Goal: Task Accomplishment & Management: Use online tool/utility

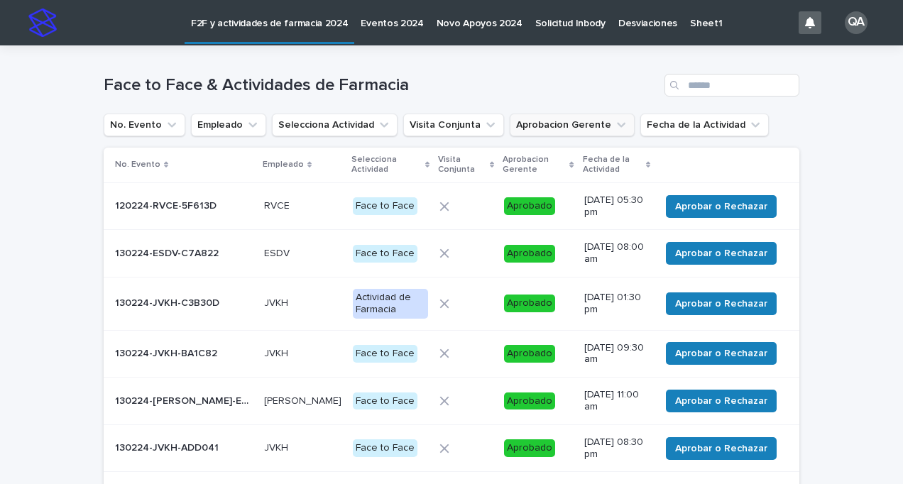
click at [588, 120] on button "Aprobacion Gerente" at bounding box center [572, 125] width 125 height 23
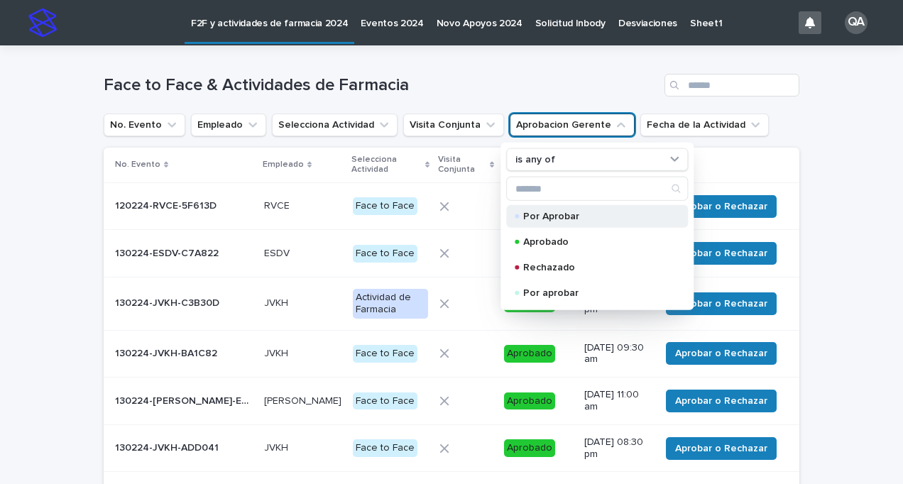
click at [547, 218] on p "Por Aprobar" at bounding box center [594, 216] width 142 height 10
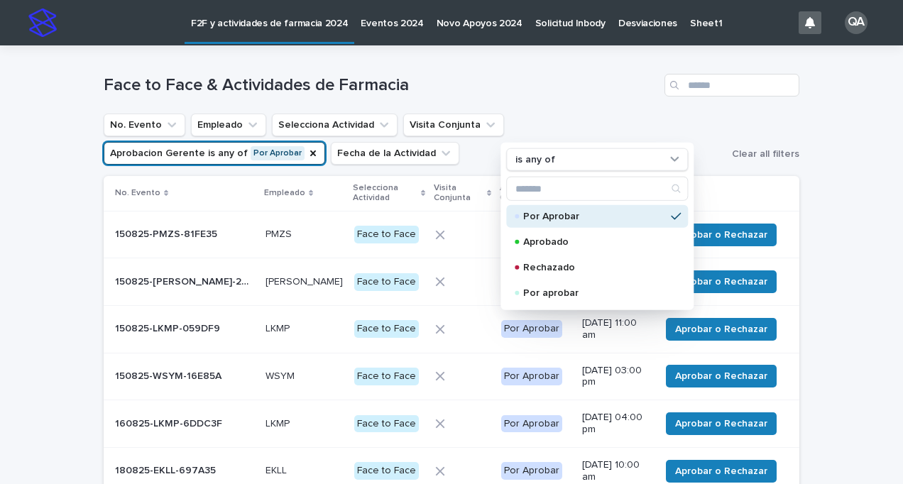
click at [855, 242] on div "Loading... Saving… Loading... Saving… Face to Face & Actividades de Farmacia No…" at bounding box center [451, 330] width 903 height 570
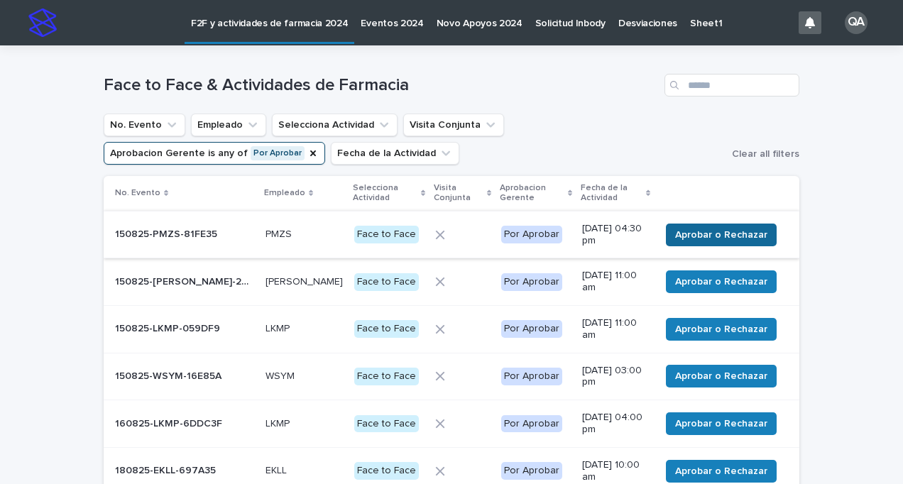
click at [728, 229] on span "Aprobar o Rechazar" at bounding box center [721, 235] width 92 height 14
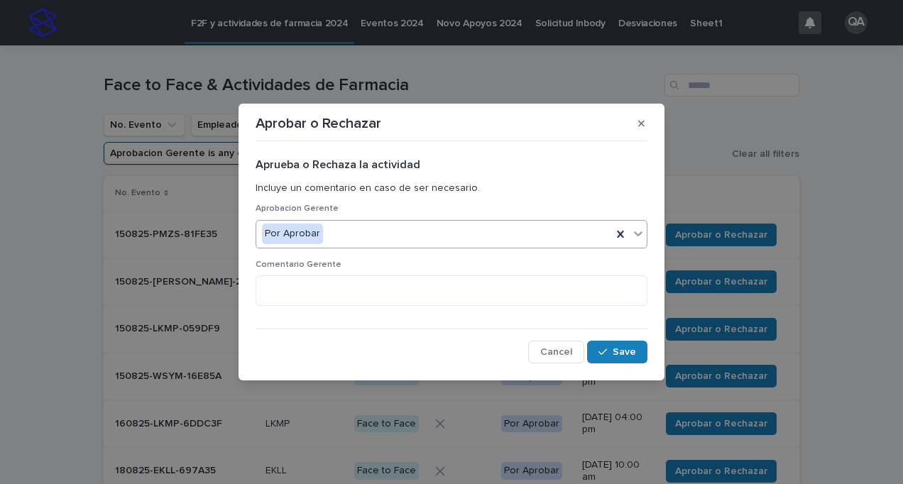
click at [642, 234] on icon at bounding box center [638, 233] width 14 height 14
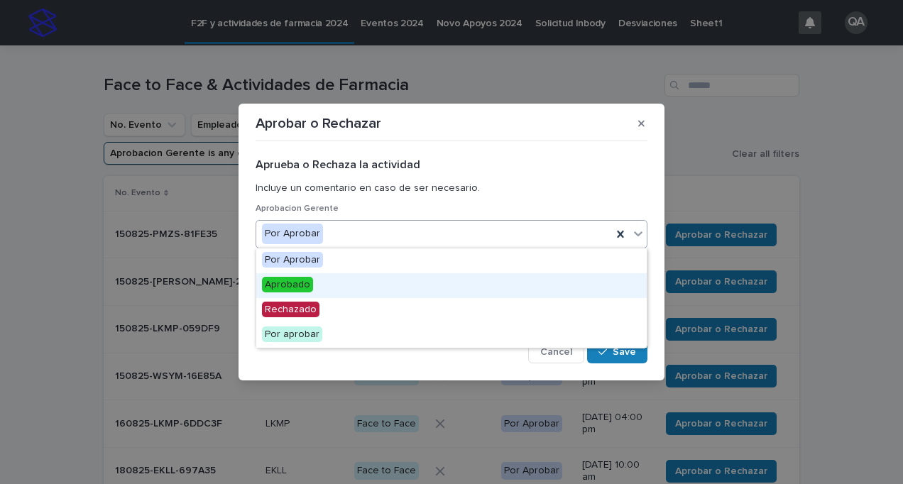
drag, startPoint x: 339, startPoint y: 280, endPoint x: 352, endPoint y: 282, distance: 13.1
click at [340, 280] on div "Aprobado" at bounding box center [451, 285] width 390 height 25
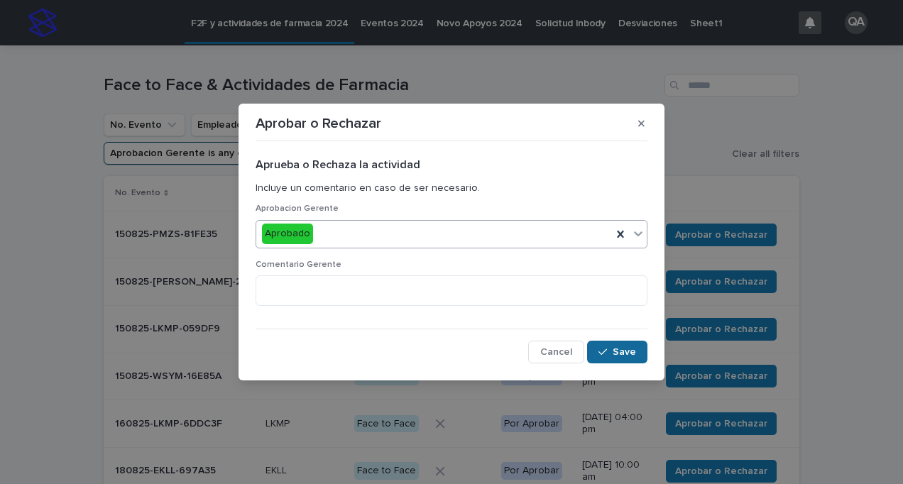
click at [630, 349] on span "Save" at bounding box center [623, 352] width 23 height 10
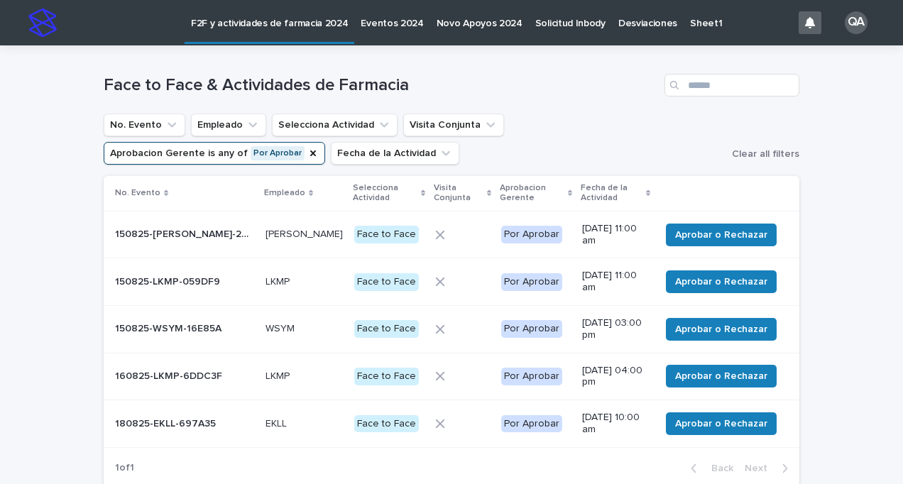
click at [711, 238] on span "Aprobar o Rechazar" at bounding box center [721, 235] width 92 height 14
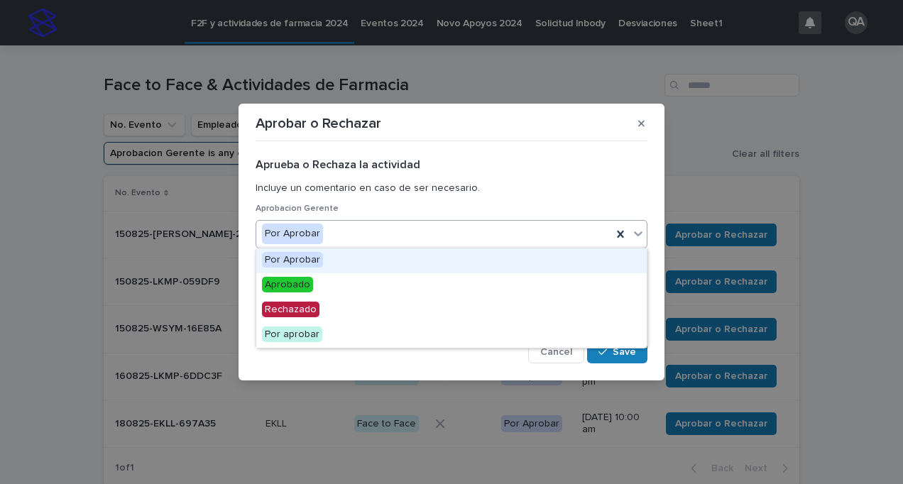
click at [643, 237] on icon at bounding box center [638, 233] width 14 height 14
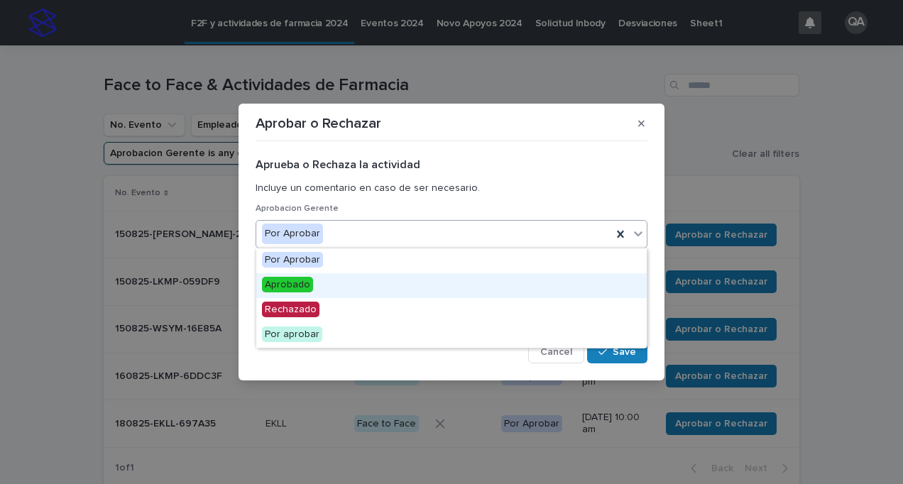
click at [367, 281] on div "Aprobado" at bounding box center [451, 285] width 390 height 25
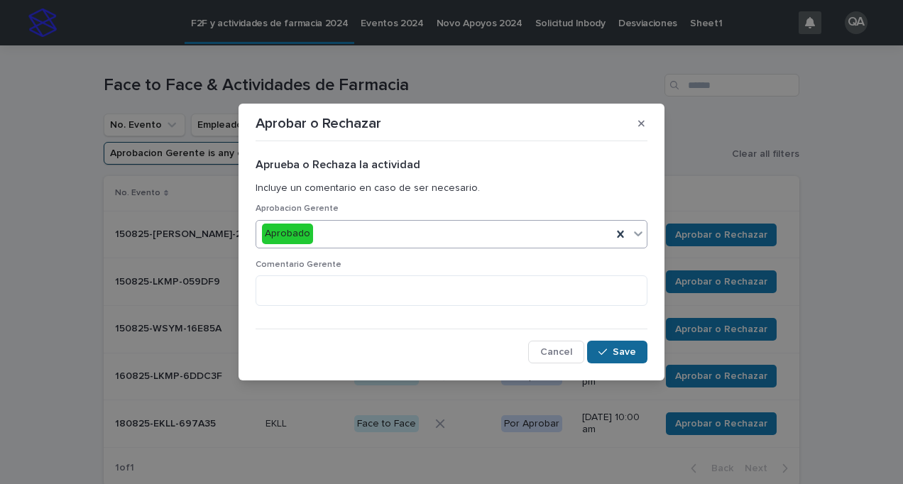
click at [625, 341] on button "Save" at bounding box center [617, 352] width 60 height 23
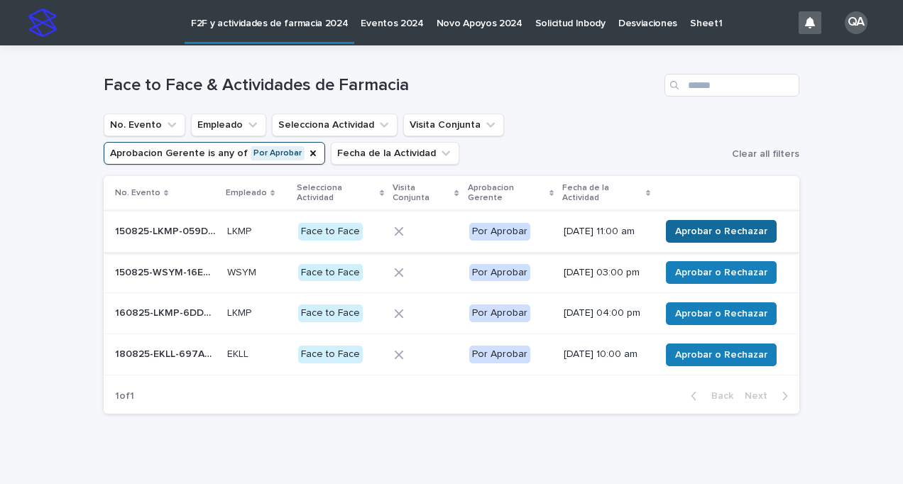
click at [706, 238] on span "Aprobar o Rechazar" at bounding box center [721, 231] width 92 height 14
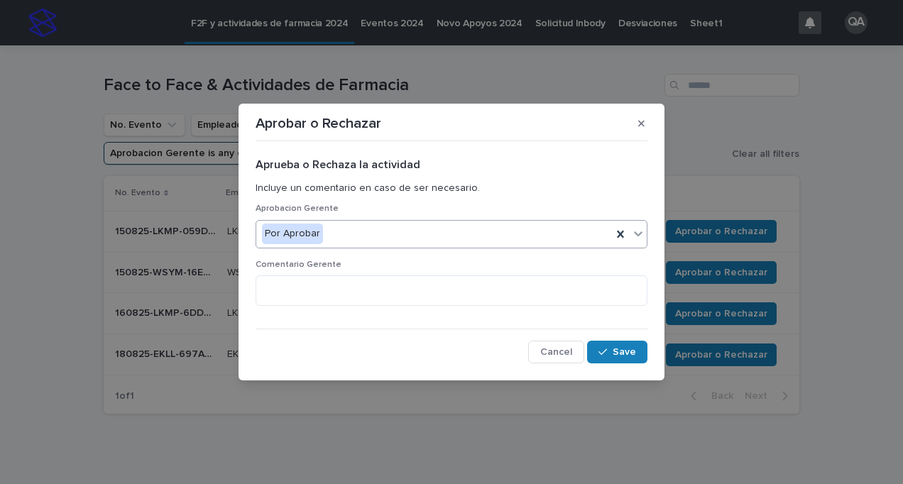
click at [635, 231] on icon at bounding box center [638, 233] width 9 height 5
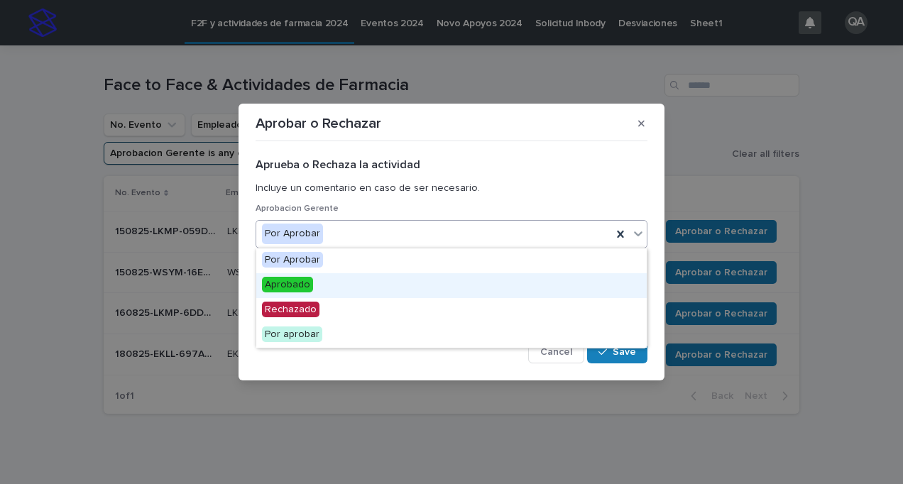
click at [410, 291] on div "Aprobado" at bounding box center [451, 285] width 390 height 25
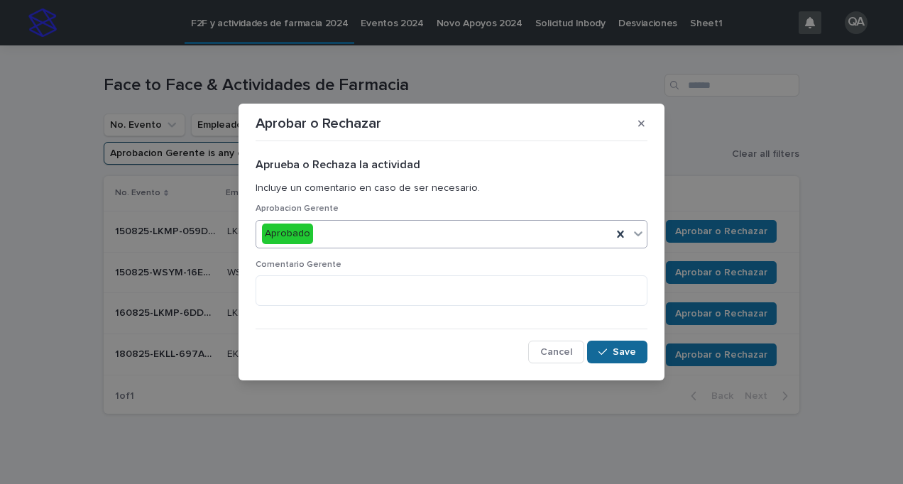
click at [608, 353] on div "button" at bounding box center [605, 352] width 14 height 10
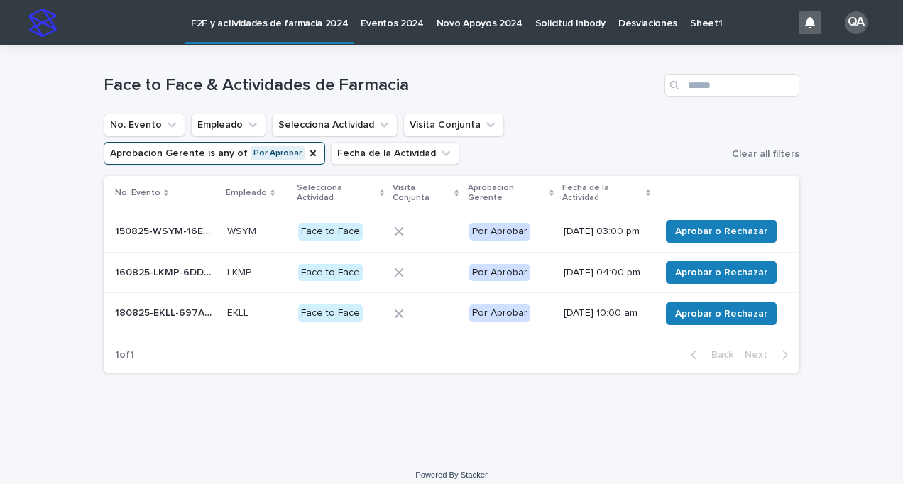
click at [701, 233] on span "Aprobar o Rechazar" at bounding box center [721, 231] width 92 height 14
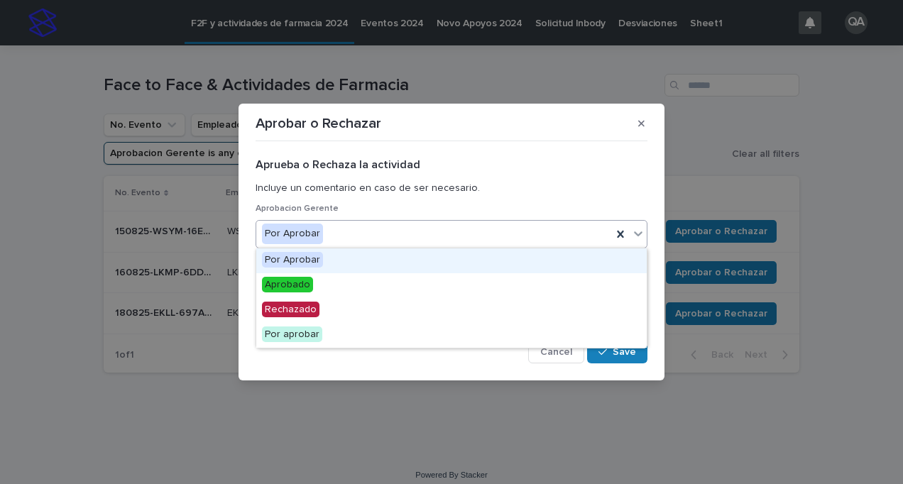
click at [639, 241] on div at bounding box center [638, 234] width 17 height 26
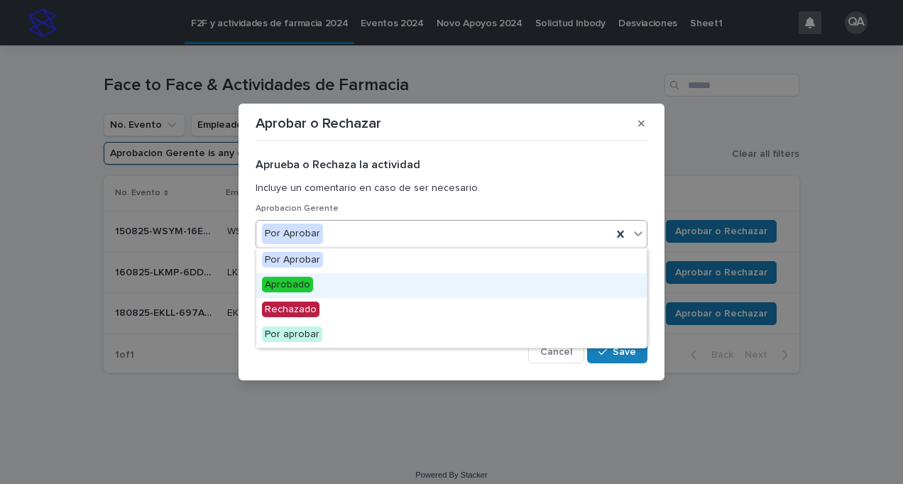
click at [435, 285] on div "Aprobado" at bounding box center [451, 285] width 390 height 25
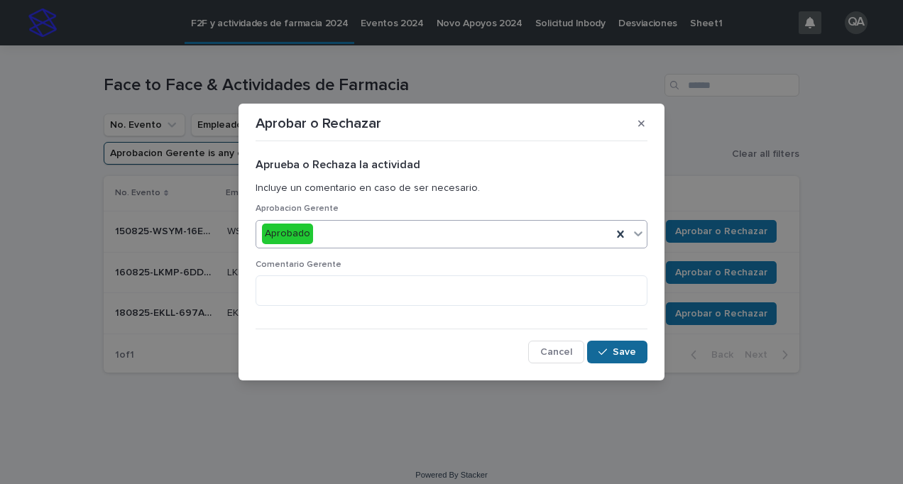
click at [600, 347] on icon "button" at bounding box center [602, 352] width 9 height 10
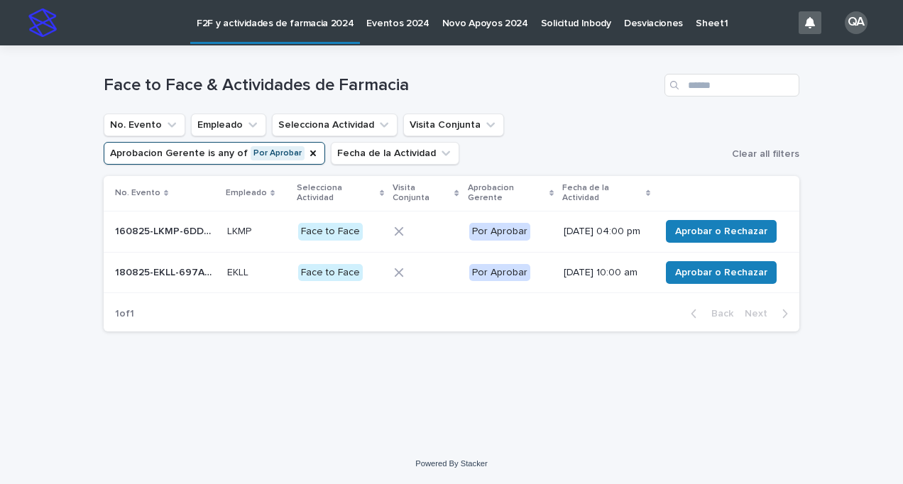
click at [683, 233] on span "Aprobar o Rechazar" at bounding box center [721, 231] width 92 height 14
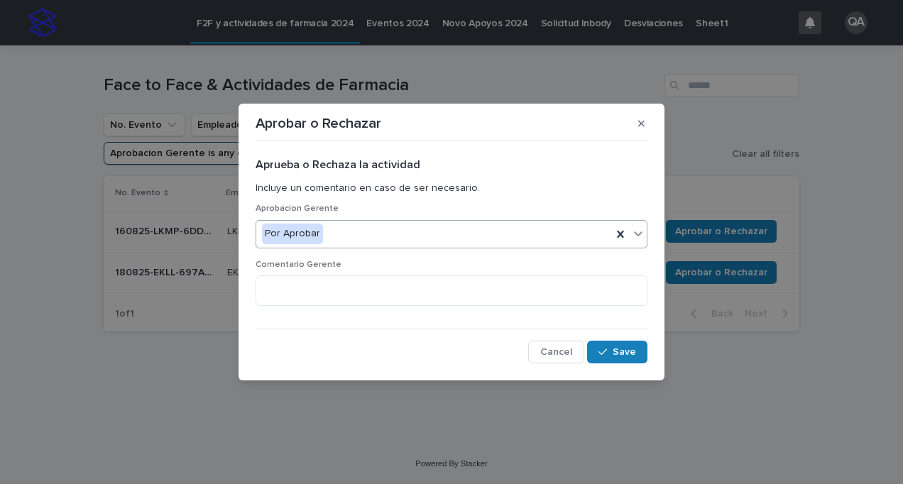
click at [638, 241] on div at bounding box center [638, 234] width 17 height 26
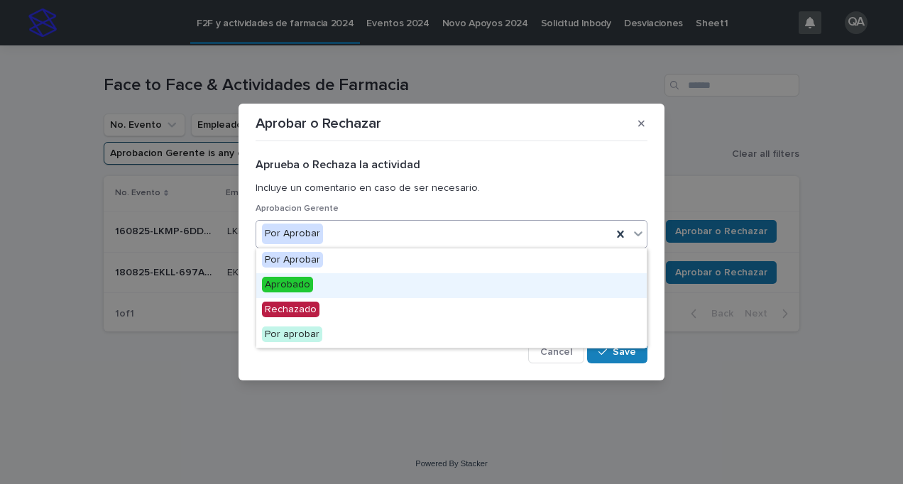
click at [501, 289] on div "Aprobado" at bounding box center [451, 285] width 390 height 25
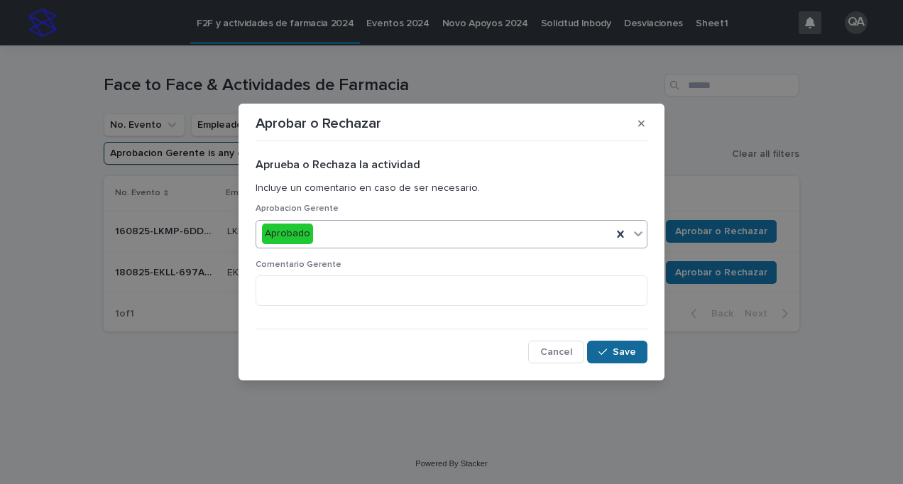
click at [599, 344] on button "Save" at bounding box center [617, 352] width 60 height 23
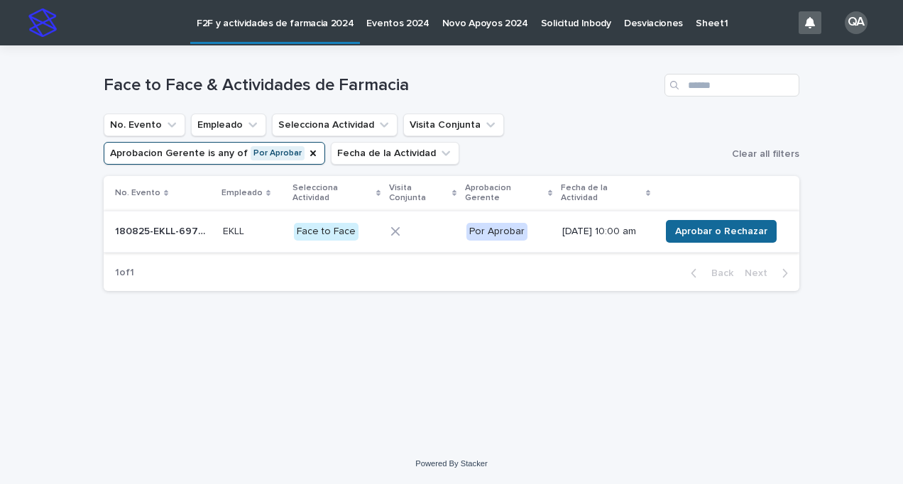
click at [687, 224] on span "Aprobar o Rechazar" at bounding box center [721, 231] width 92 height 14
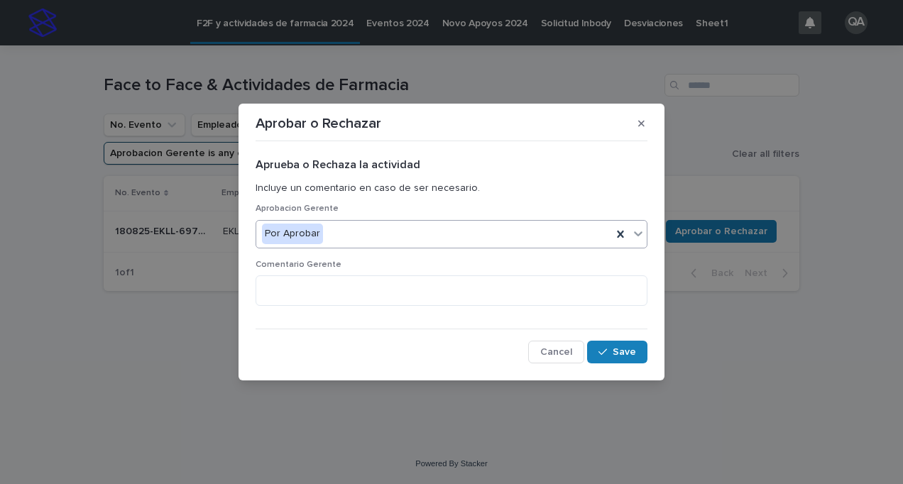
click at [638, 237] on icon at bounding box center [638, 233] width 14 height 14
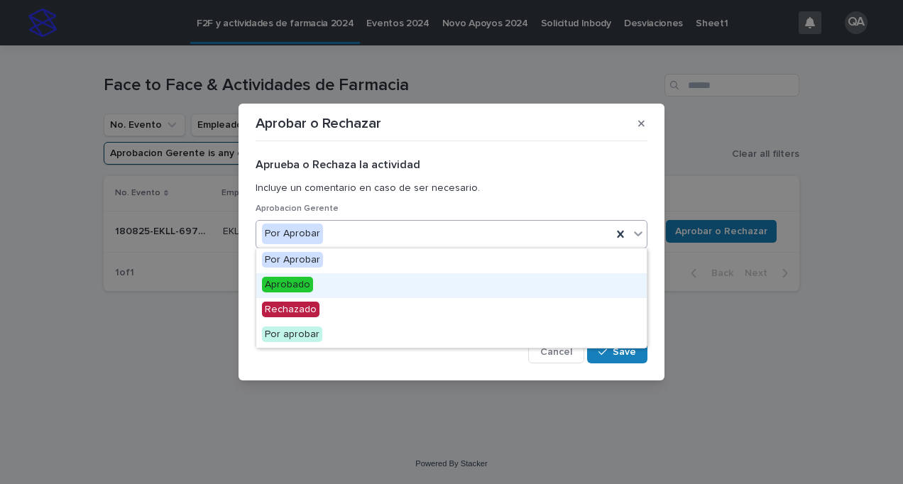
click at [443, 276] on div "Aprobado" at bounding box center [451, 285] width 390 height 25
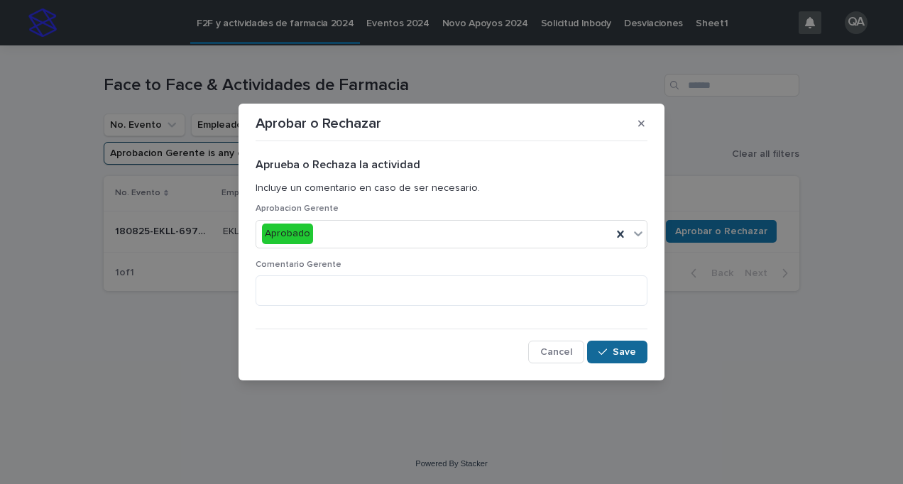
click at [600, 354] on icon "button" at bounding box center [602, 352] width 9 height 10
